Goal: Download file/media

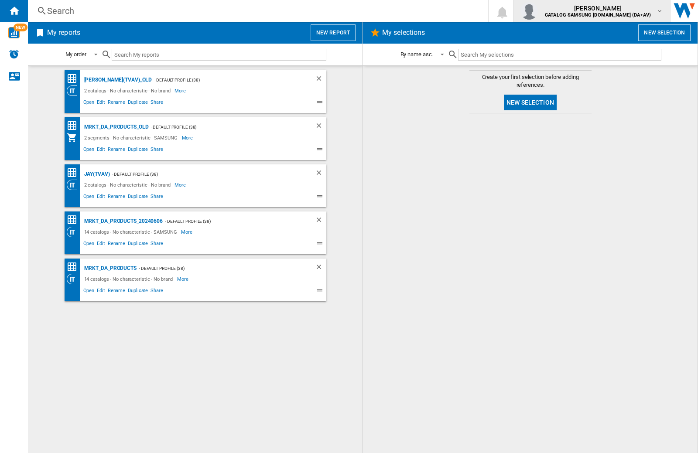
click at [538, 11] on img "button" at bounding box center [528, 10] width 17 height 17
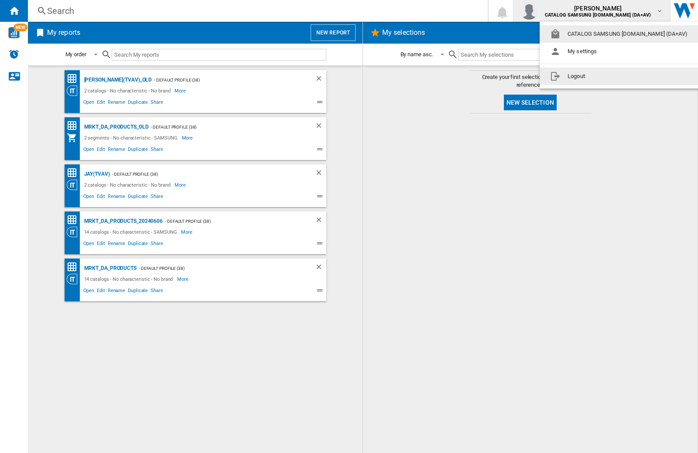
click at [607, 76] on button "Logout" at bounding box center [621, 76] width 162 height 17
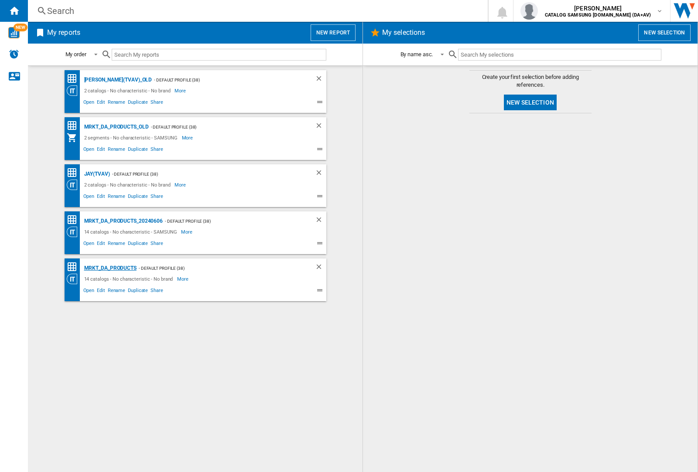
click at [110, 268] on div "MRKT_DA_PRODUCTS" at bounding box center [109, 268] width 55 height 11
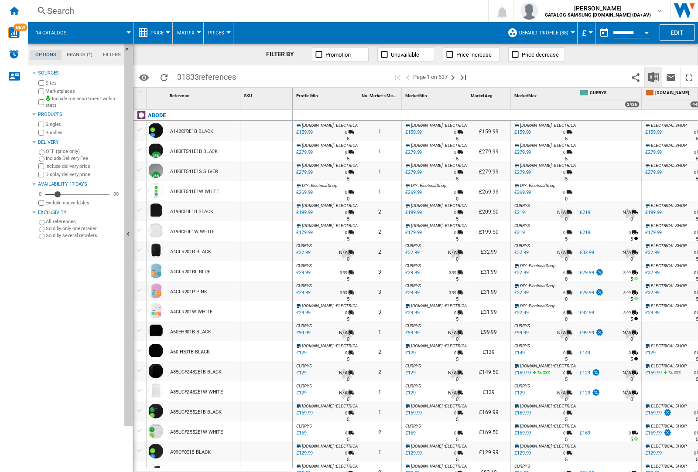
click at [653, 76] on img "Download in Excel" at bounding box center [653, 77] width 10 height 10
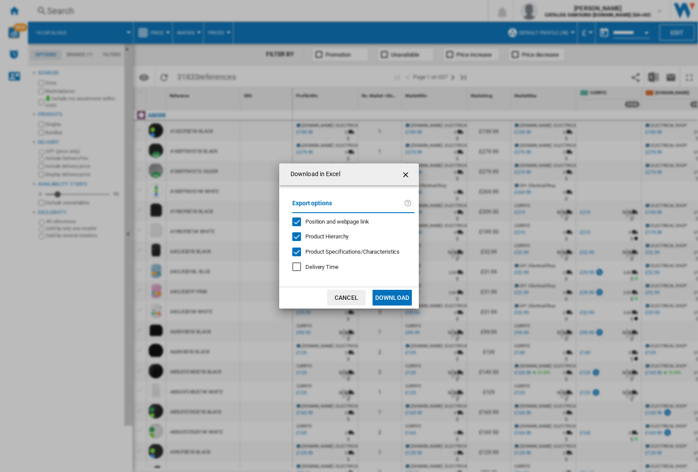
click at [331, 222] on span "Position and webpage link" at bounding box center [337, 222] width 64 height 7
click at [392, 298] on button "Download" at bounding box center [391, 298] width 39 height 16
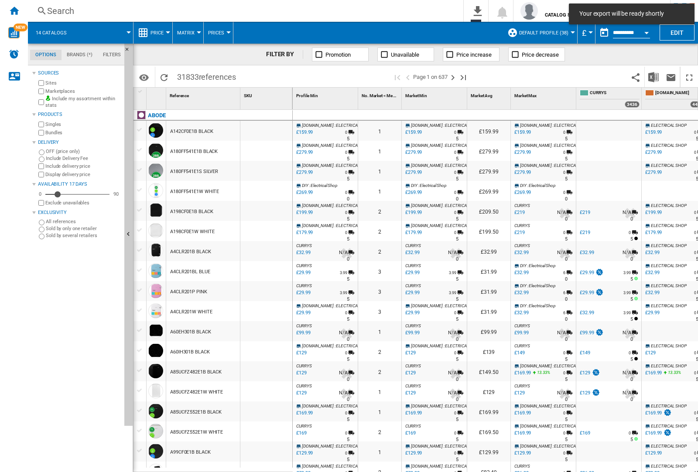
click at [272, 149] on div at bounding box center [266, 151] width 52 height 20
